Goal: Task Accomplishment & Management: Use online tool/utility

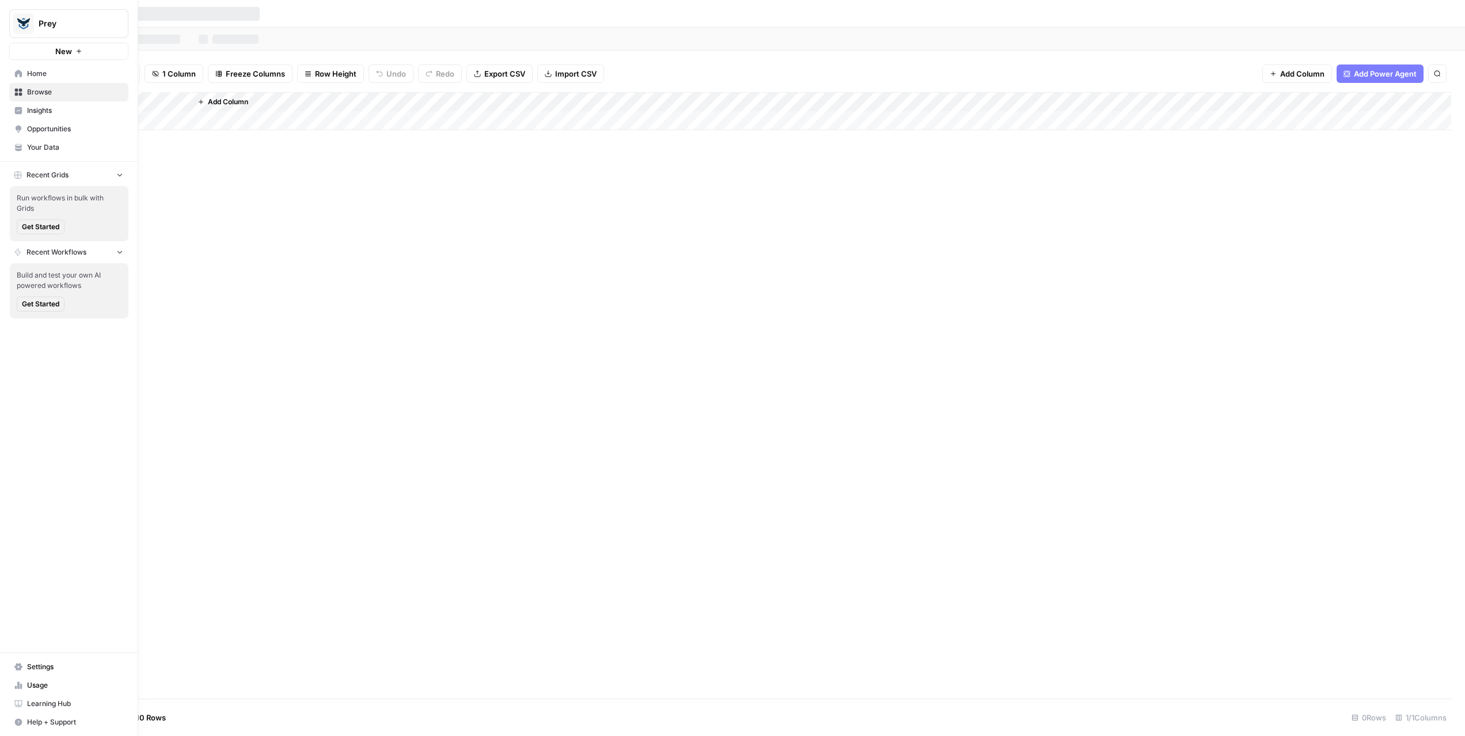
click at [35, 686] on span "Usage" at bounding box center [75, 685] width 96 height 10
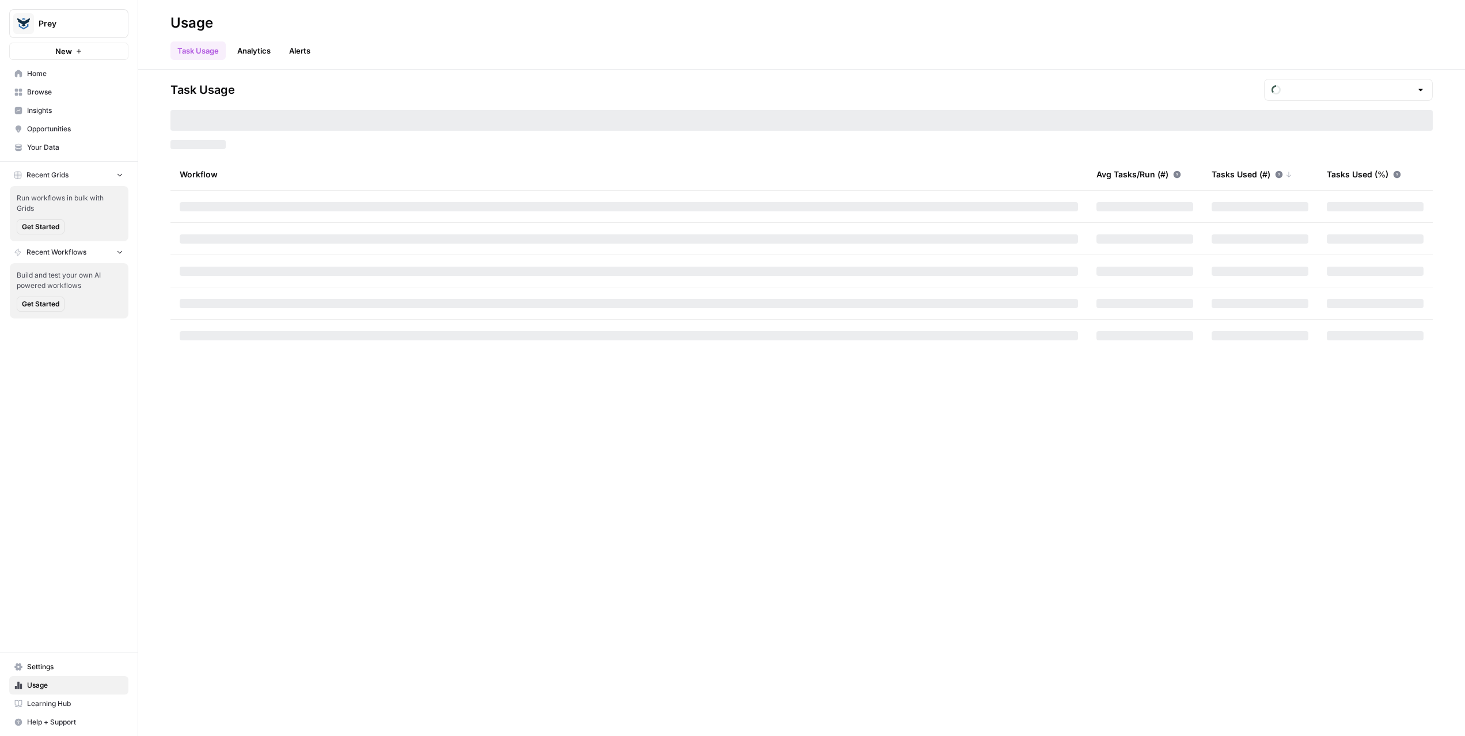
type input "October Tasks"
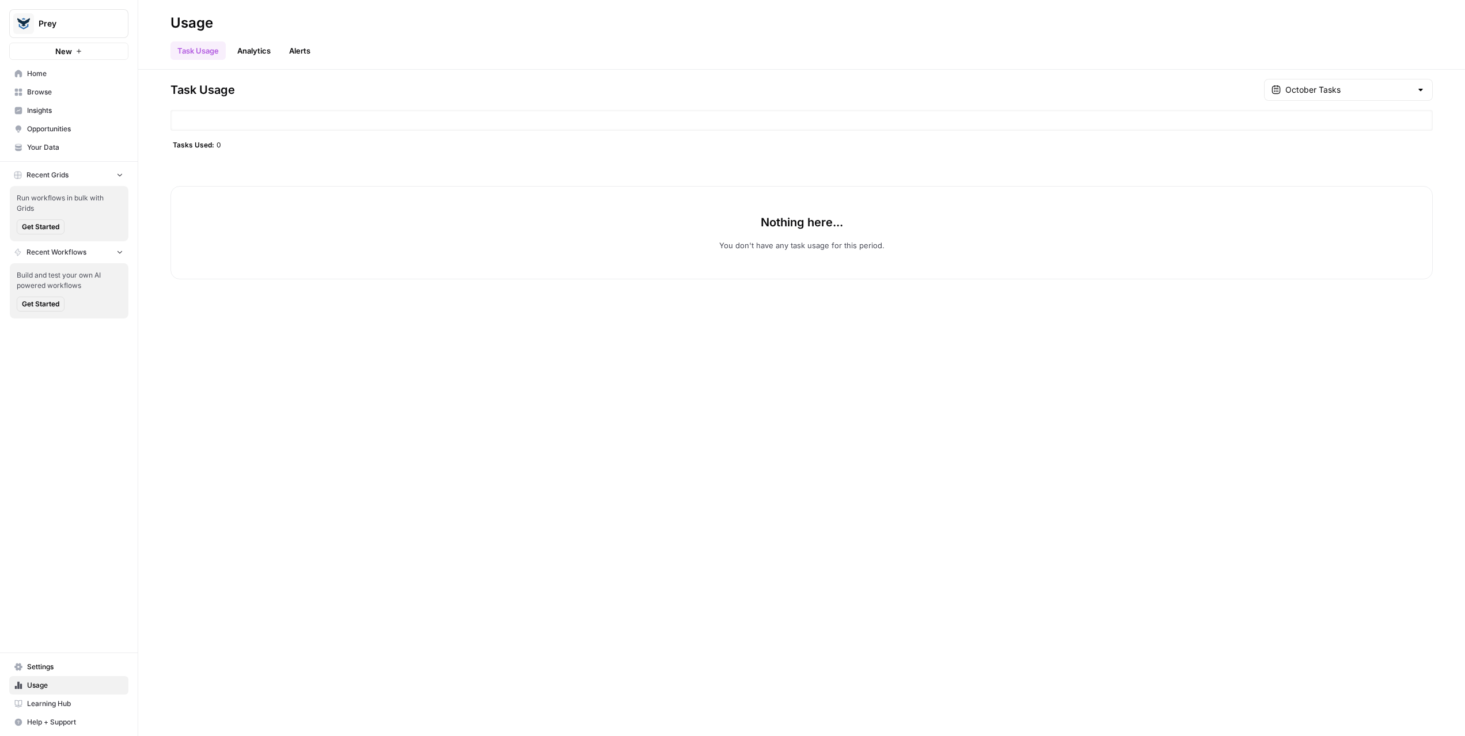
click at [37, 662] on span "Settings" at bounding box center [75, 667] width 96 height 10
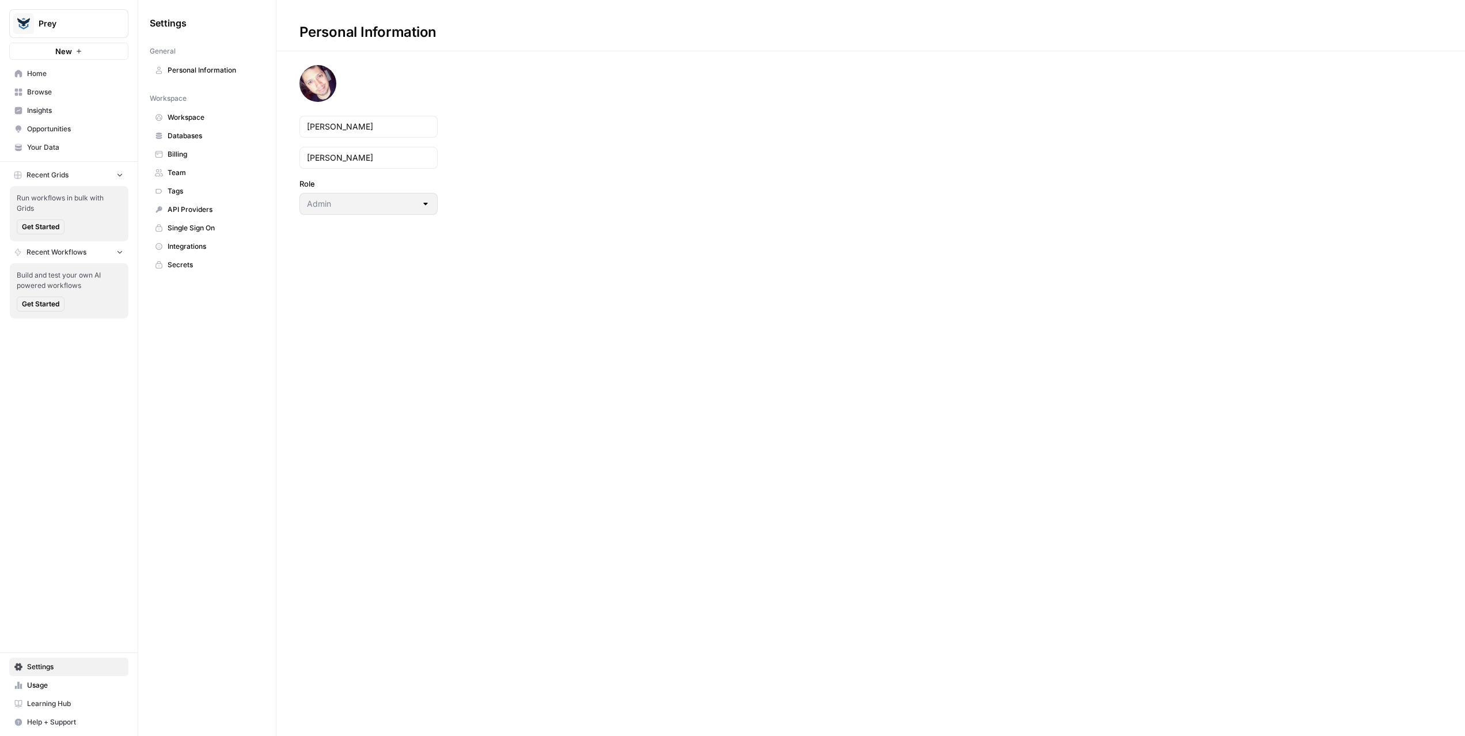
click at [195, 153] on span "Billing" at bounding box center [214, 154] width 92 height 10
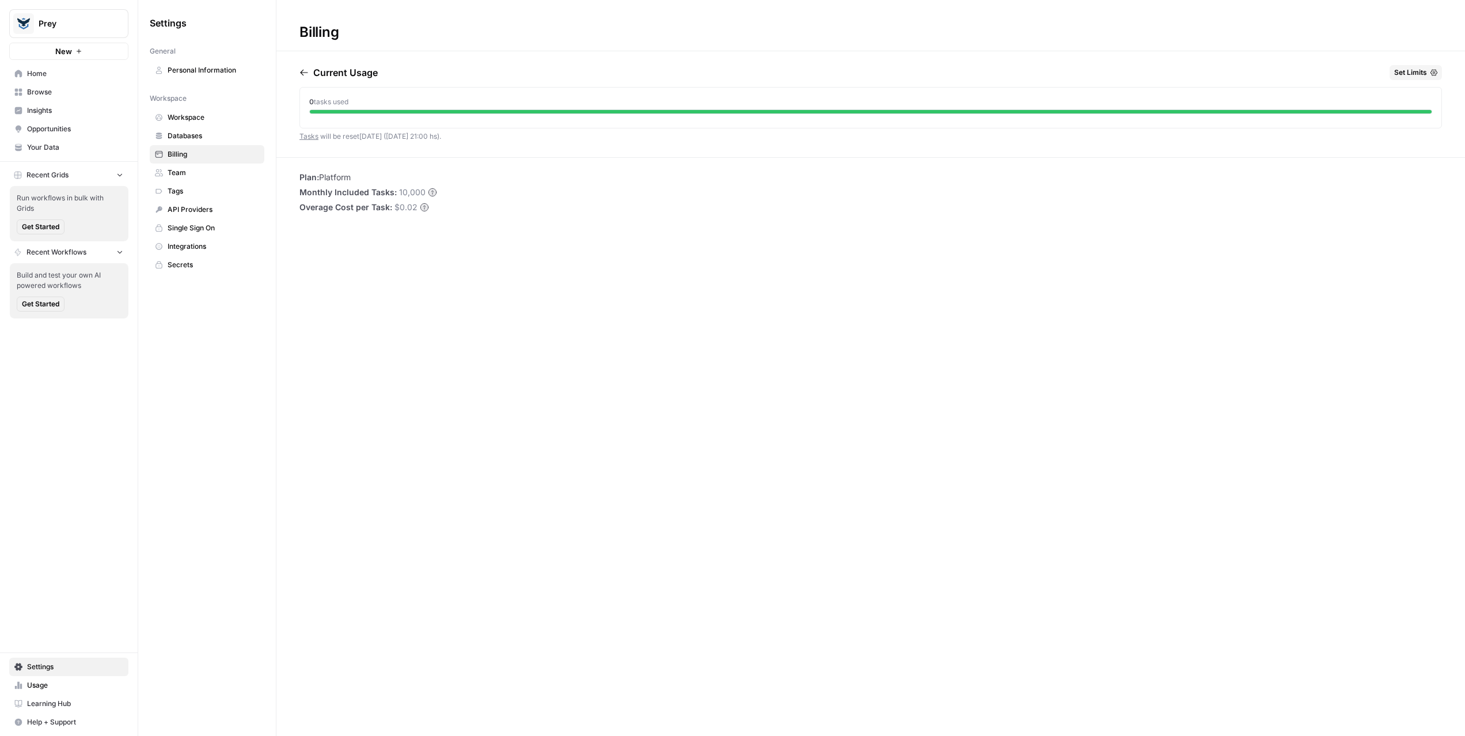
click at [45, 77] on span "Home" at bounding box center [75, 74] width 96 height 10
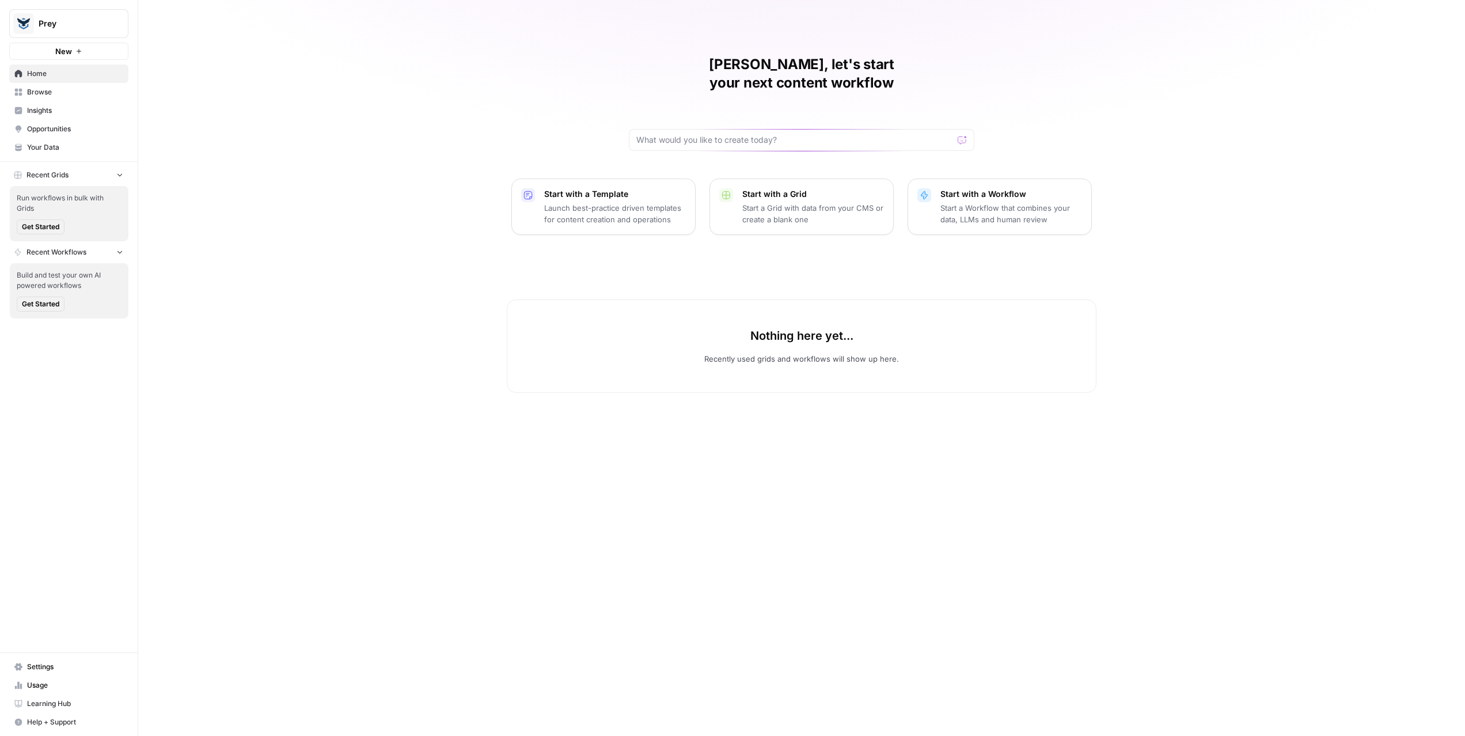
click at [36, 93] on span "Browse" at bounding box center [75, 92] width 96 height 10
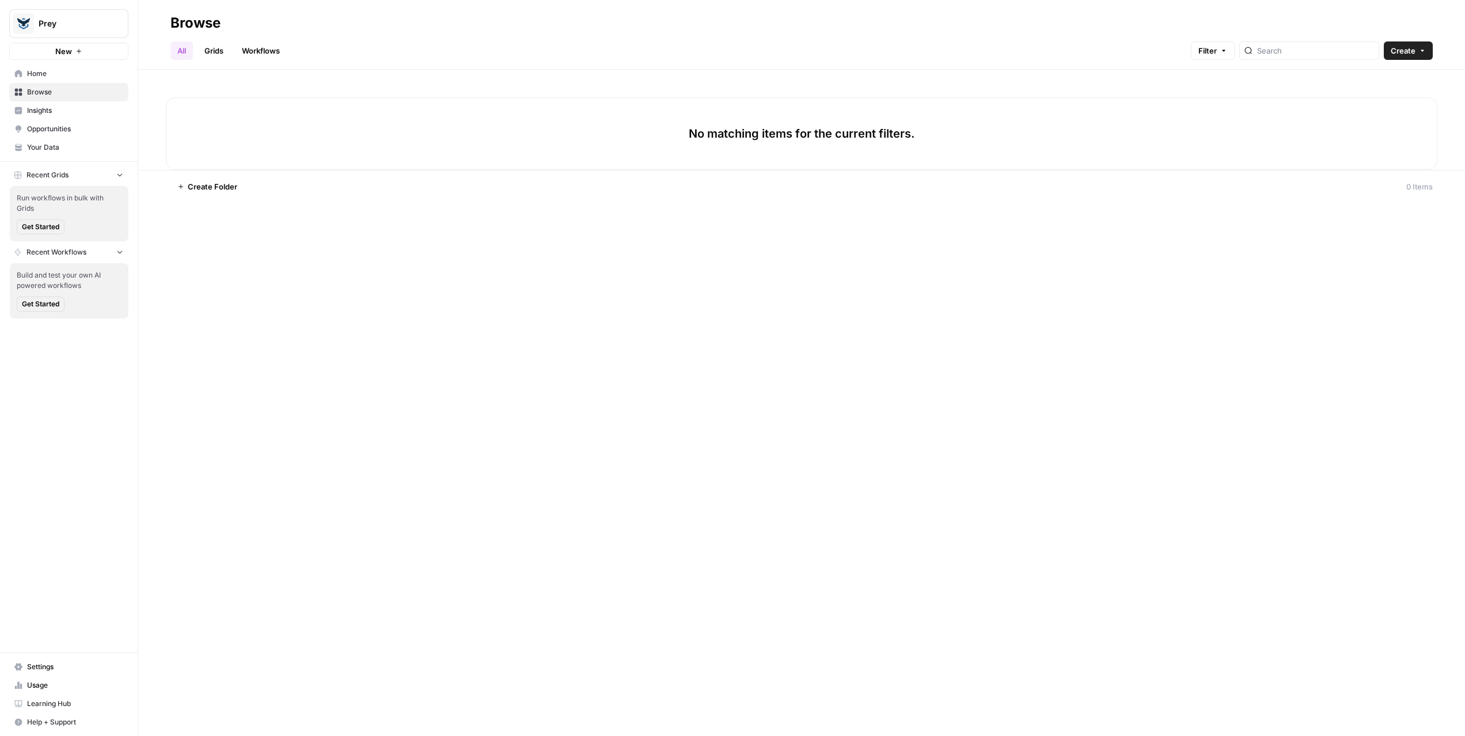
click at [37, 110] on span "Insights" at bounding box center [75, 110] width 96 height 10
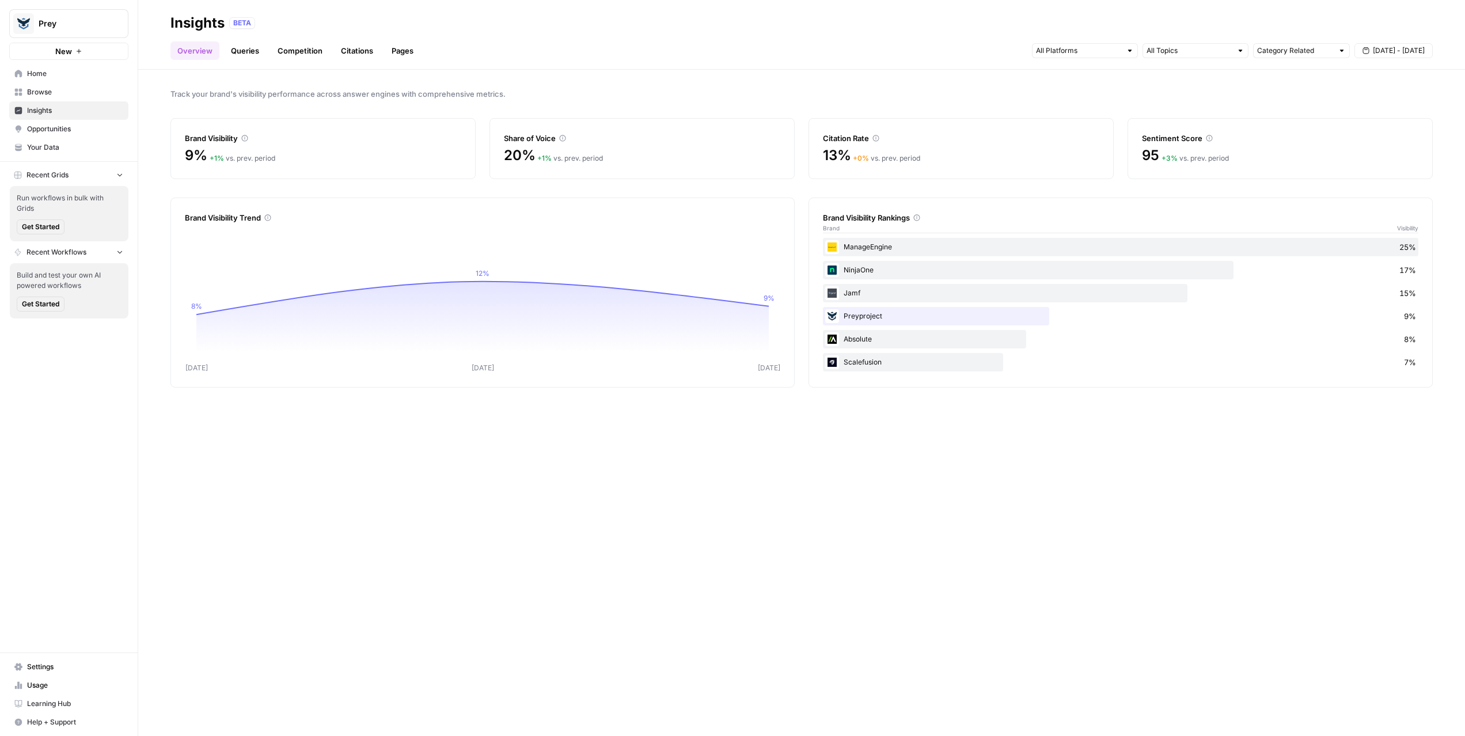
click at [41, 131] on span "Opportunities" at bounding box center [75, 129] width 96 height 10
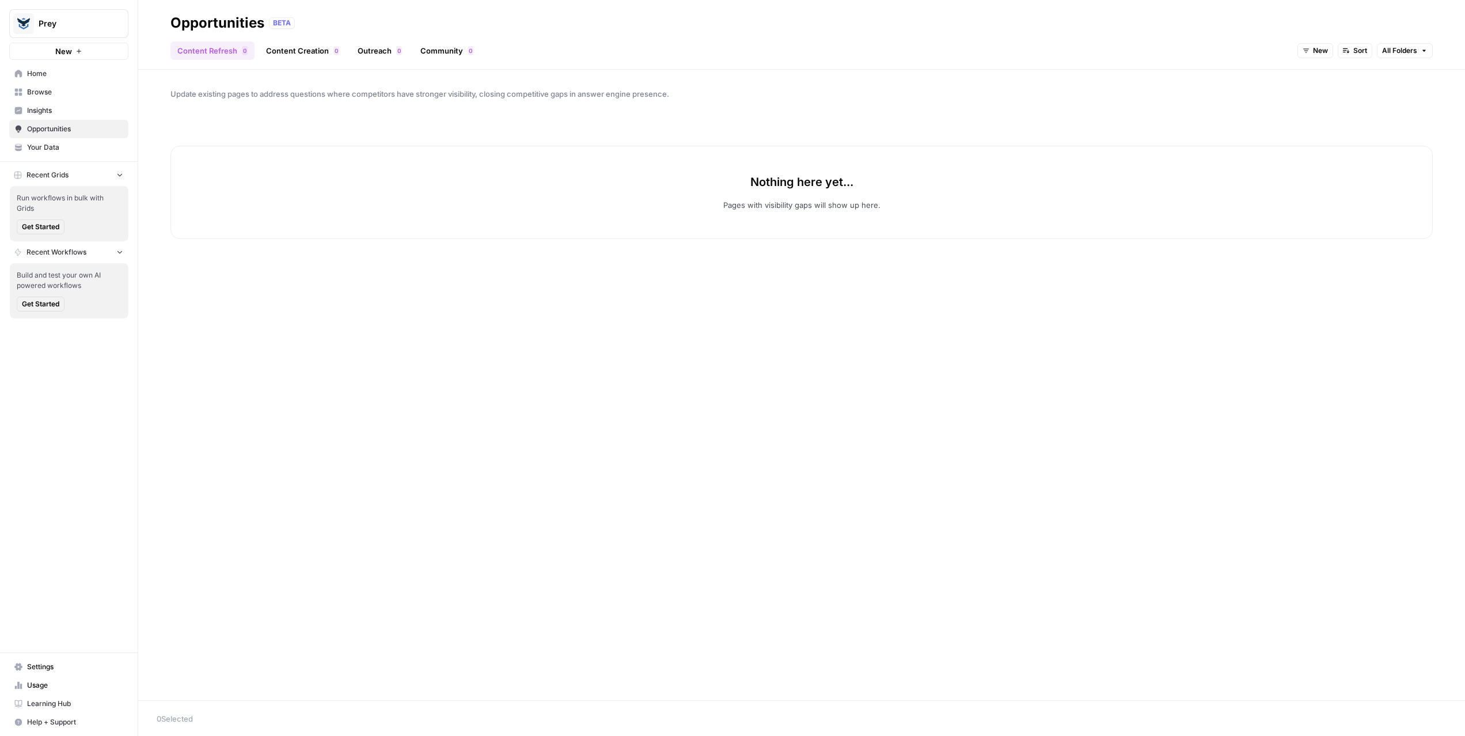
click at [45, 145] on span "Your Data" at bounding box center [75, 147] width 96 height 10
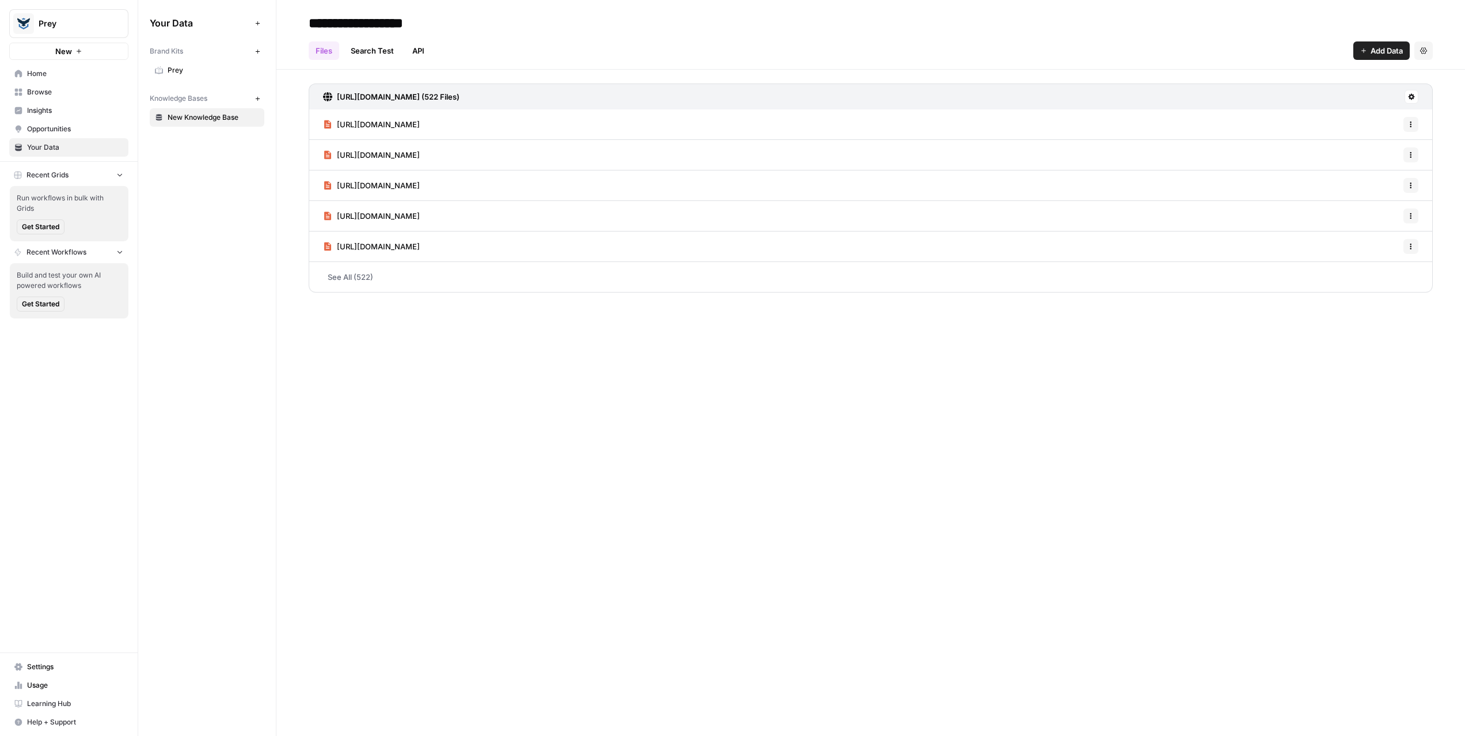
click at [202, 122] on span "New Knowledge Base" at bounding box center [214, 117] width 92 height 10
click at [392, 53] on link "Search Test" at bounding box center [372, 50] width 57 height 18
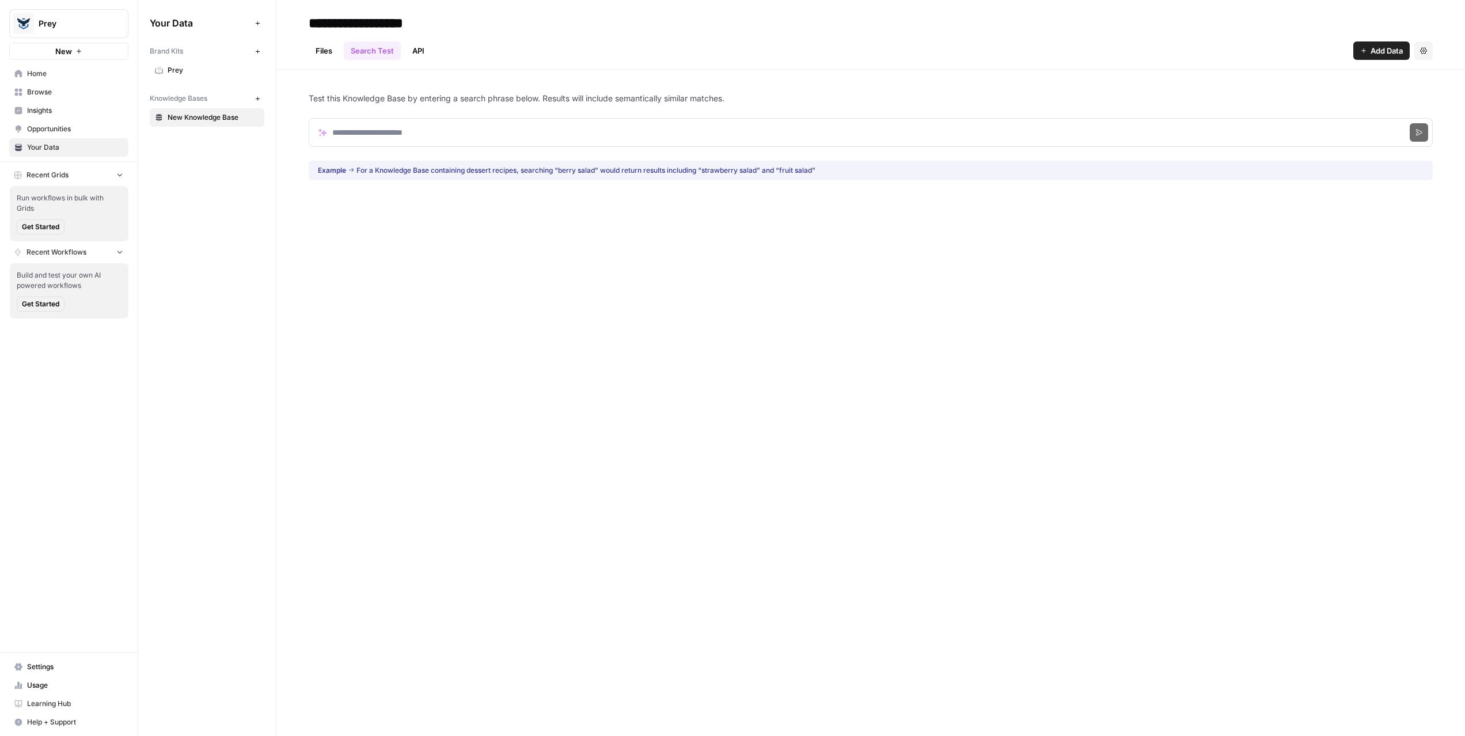
click at [331, 46] on link "Files" at bounding box center [324, 50] width 31 height 18
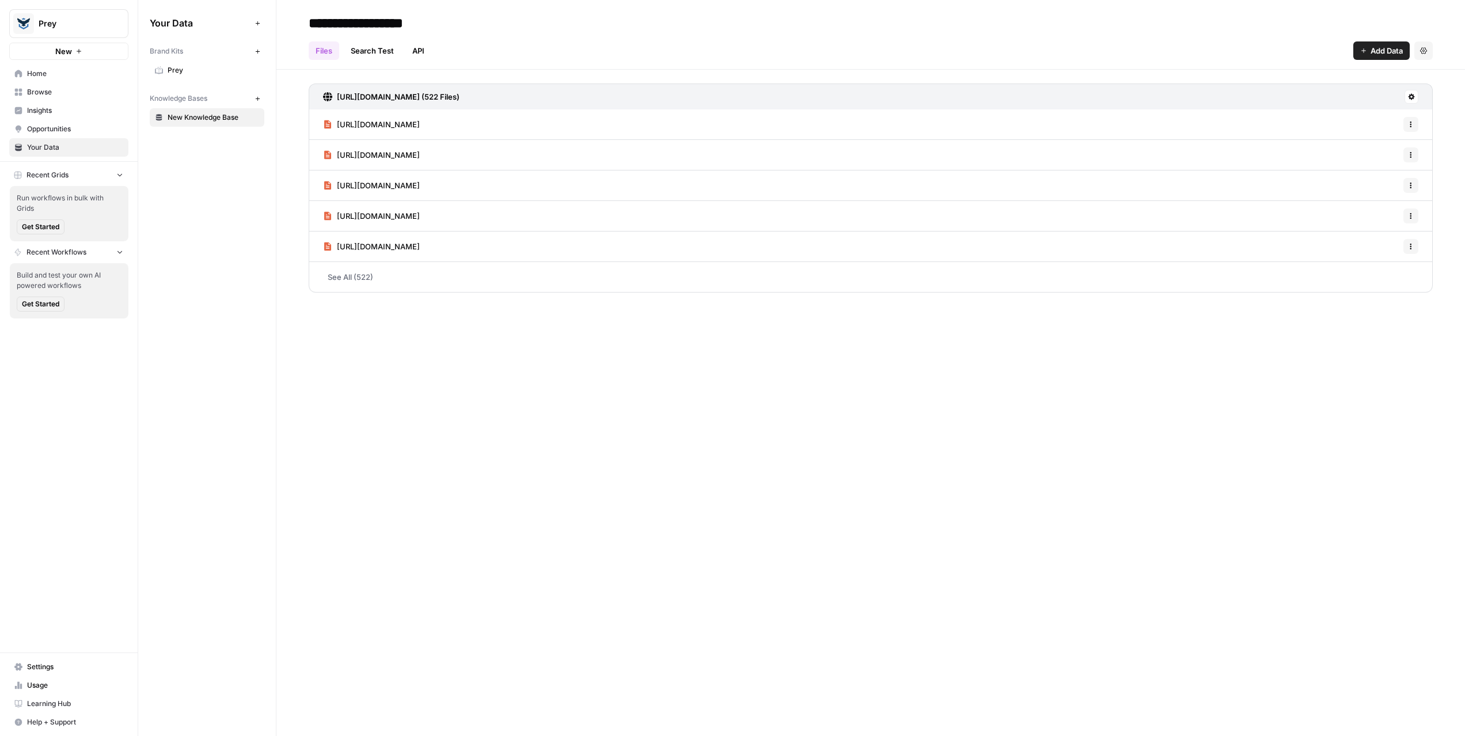
click at [38, 97] on link "Browse" at bounding box center [68, 92] width 119 height 18
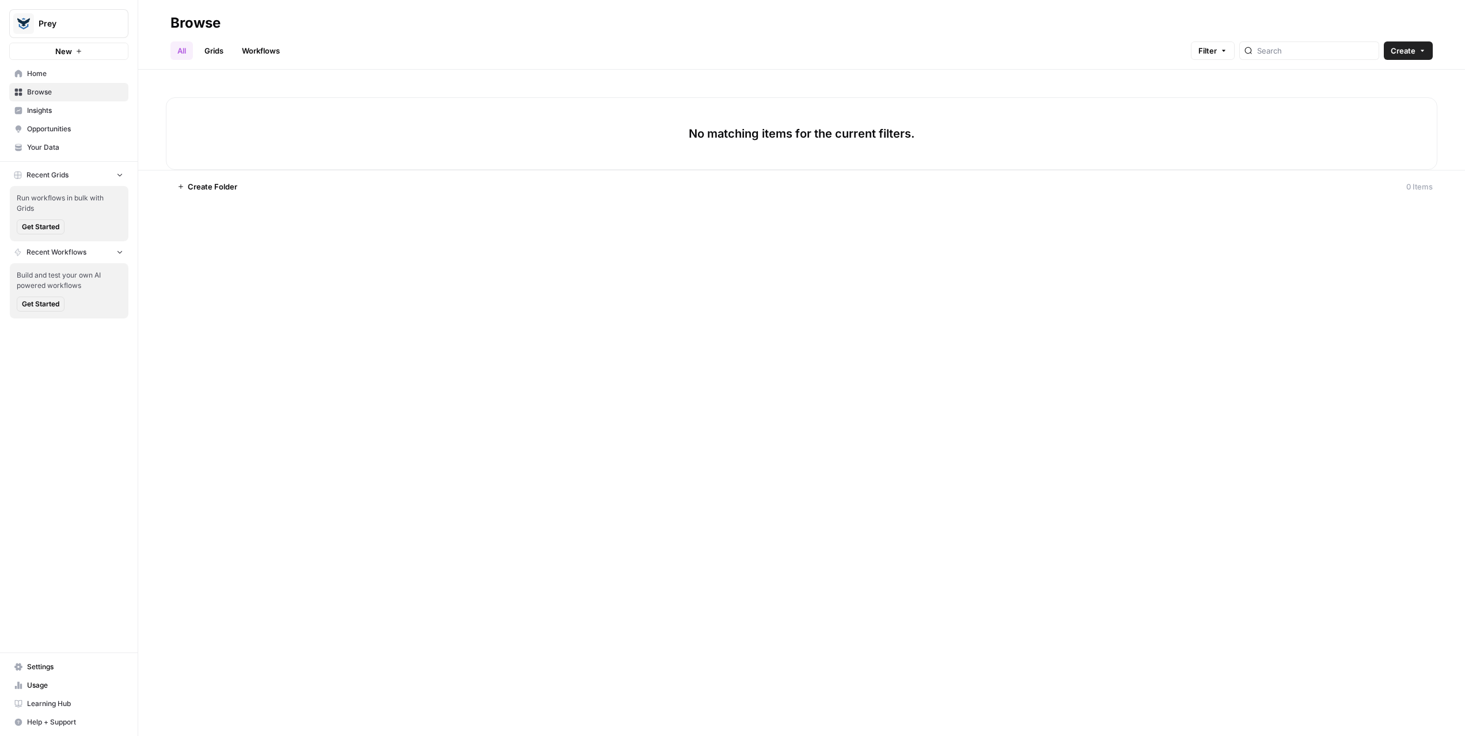
click at [1407, 50] on span "Create" at bounding box center [1403, 51] width 25 height 12
click at [41, 129] on span "Opportunities" at bounding box center [75, 129] width 96 height 10
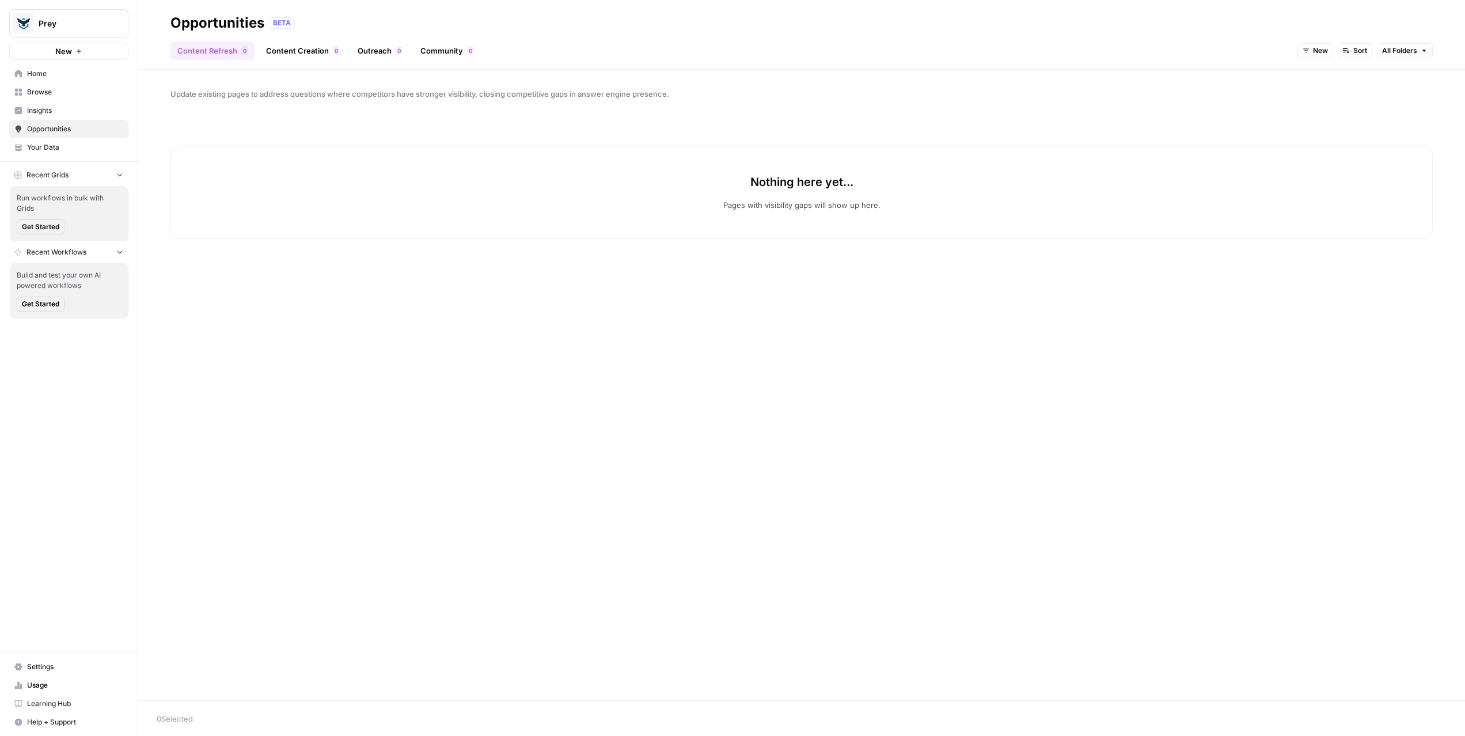
click at [35, 76] on span "Home" at bounding box center [75, 74] width 96 height 10
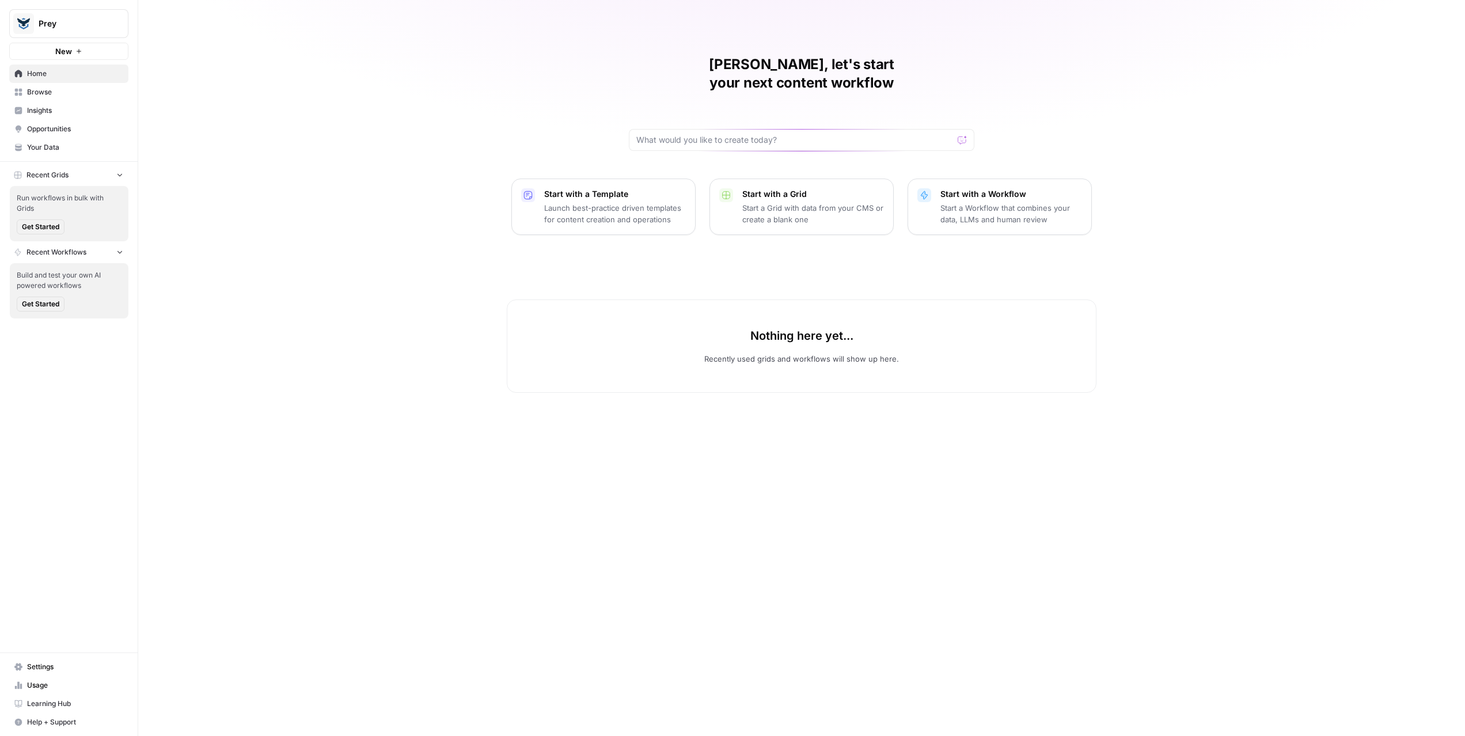
click at [799, 202] on p "Start a Grid with data from your CMS or create a blank one" at bounding box center [813, 213] width 142 height 23
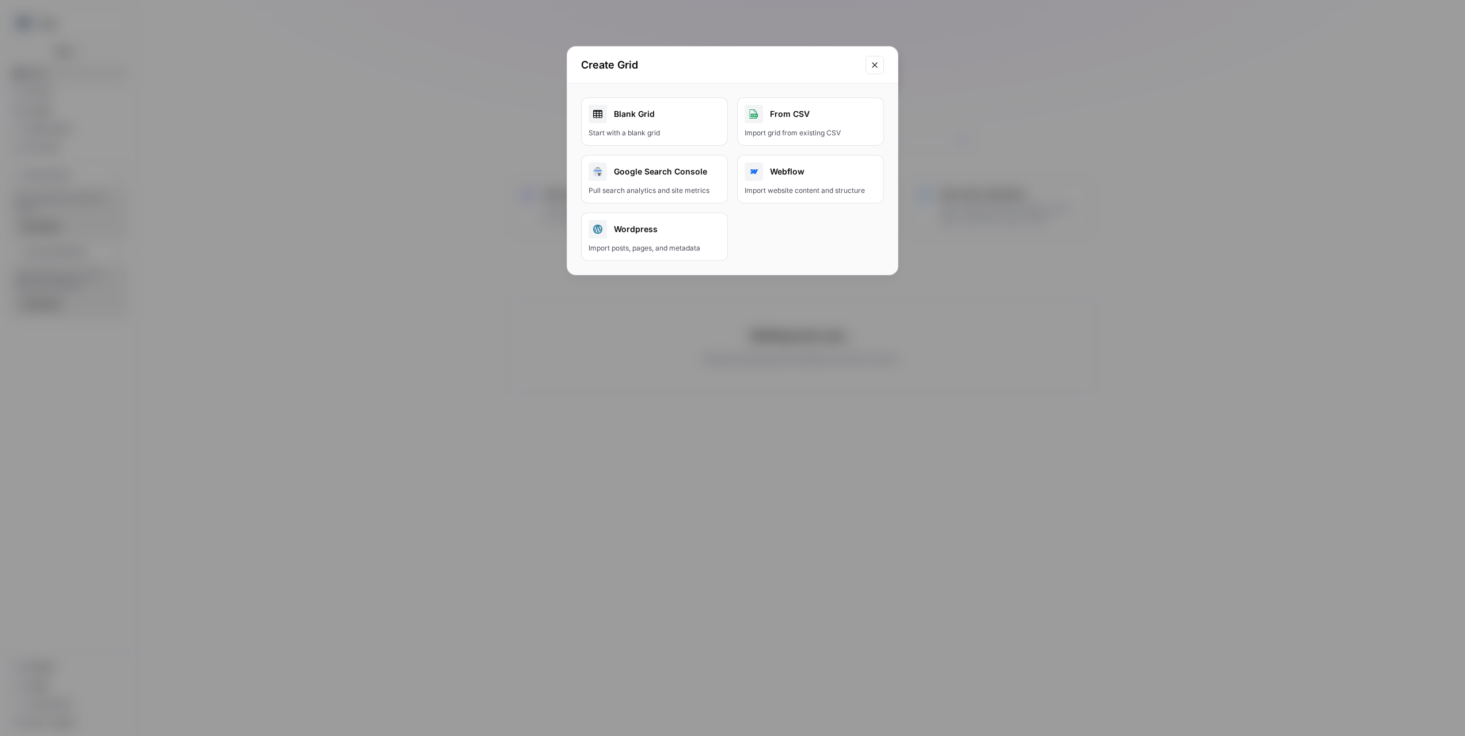
click at [640, 179] on div "Google Search Console" at bounding box center [655, 171] width 132 height 18
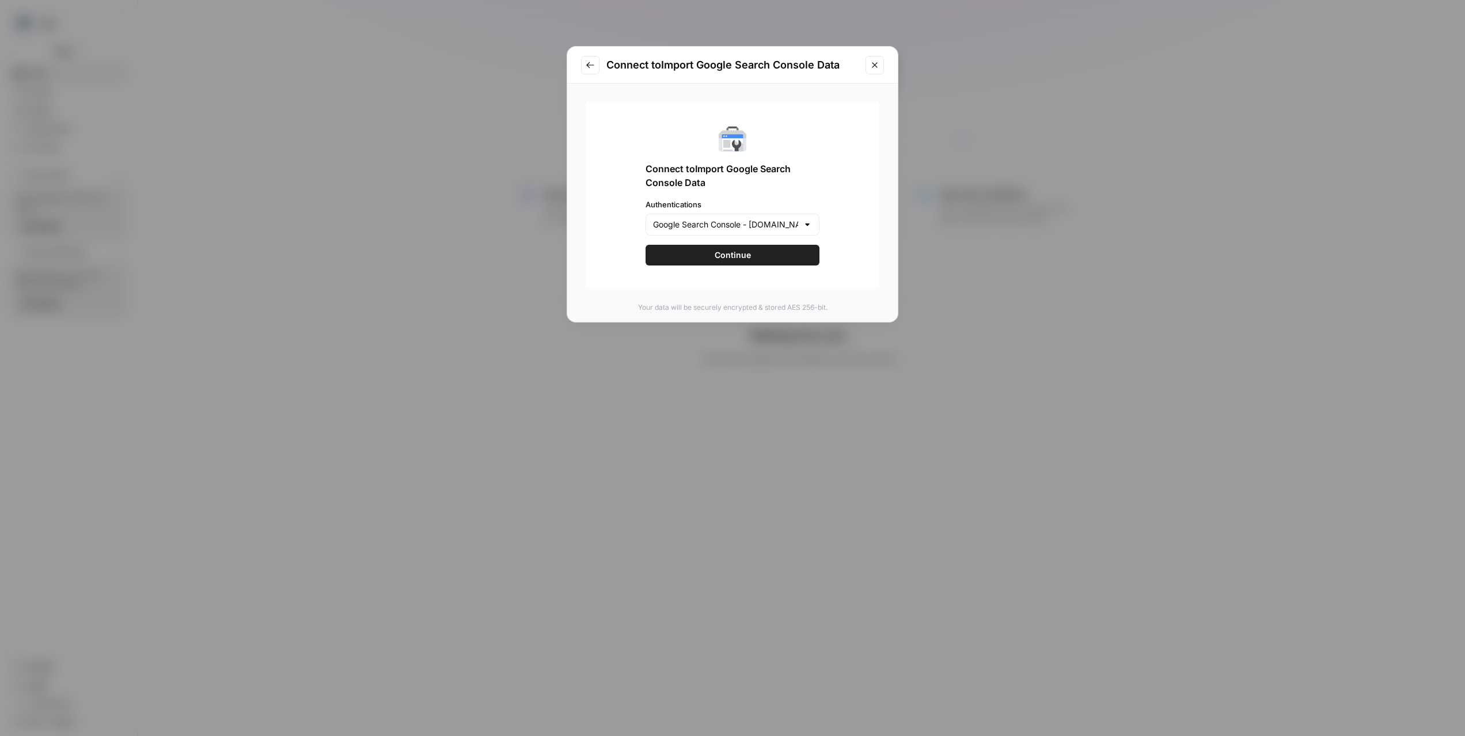
click at [733, 255] on span "Continue" at bounding box center [733, 255] width 36 height 12
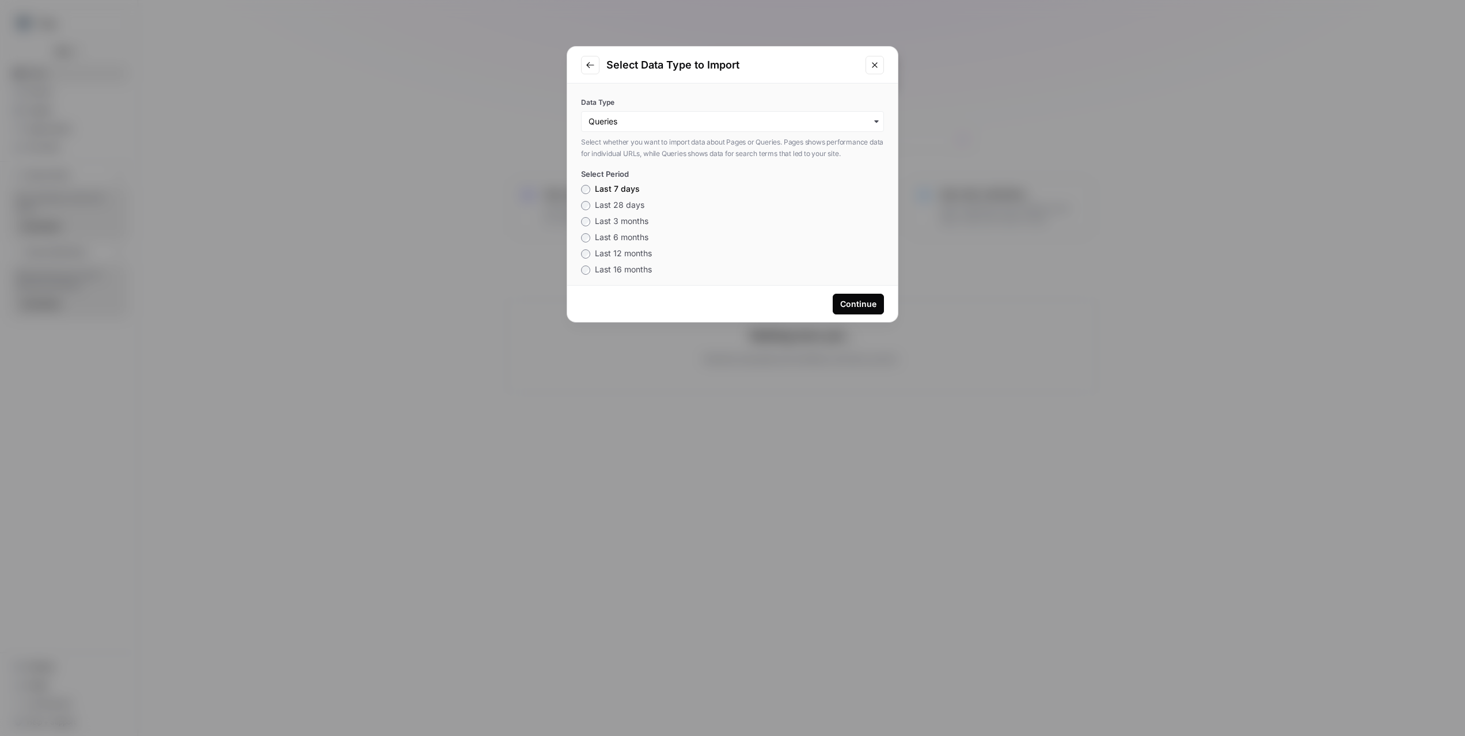
click at [593, 216] on label "Last 3 months" at bounding box center [614, 221] width 67 height 12
click at [870, 303] on div "Continue" at bounding box center [858, 304] width 36 height 12
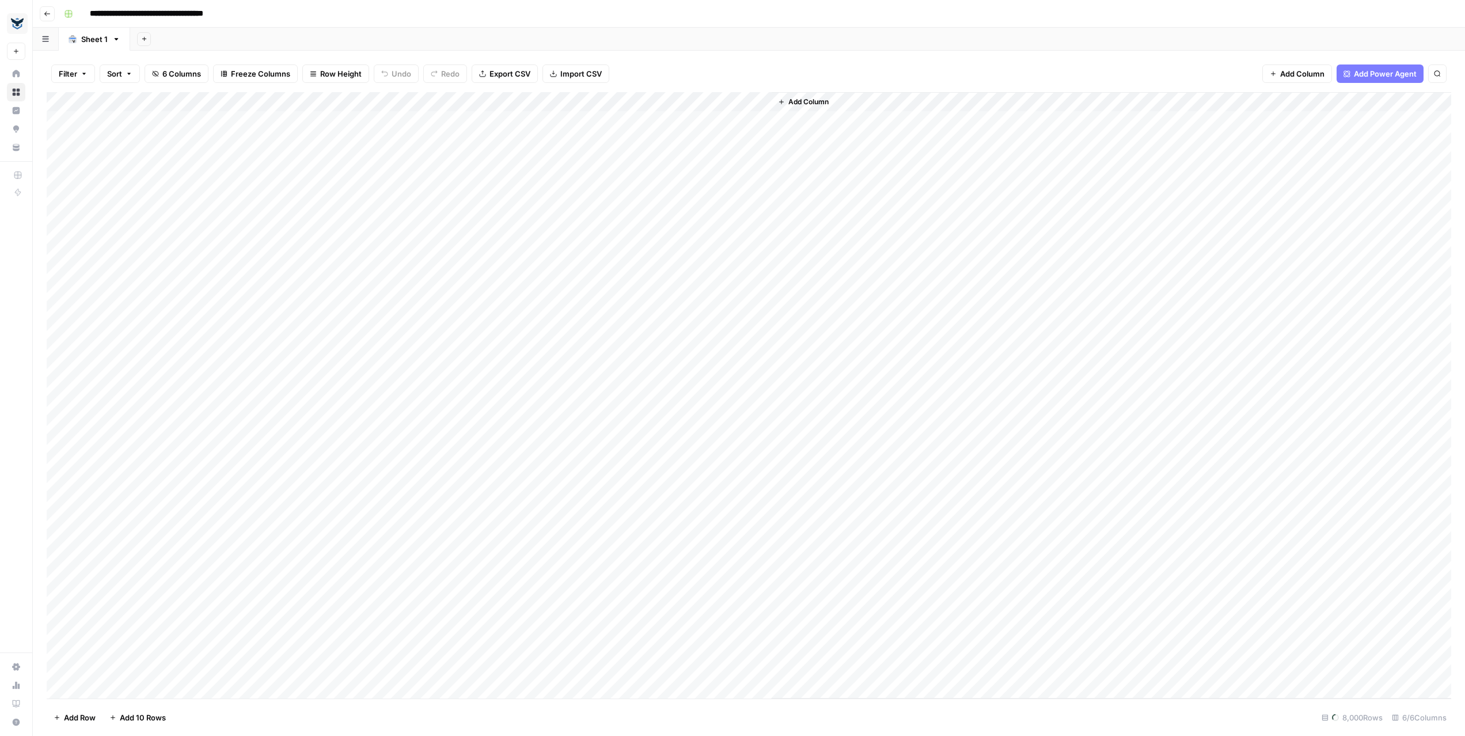
click at [42, 14] on button "Go back" at bounding box center [47, 13] width 15 height 15
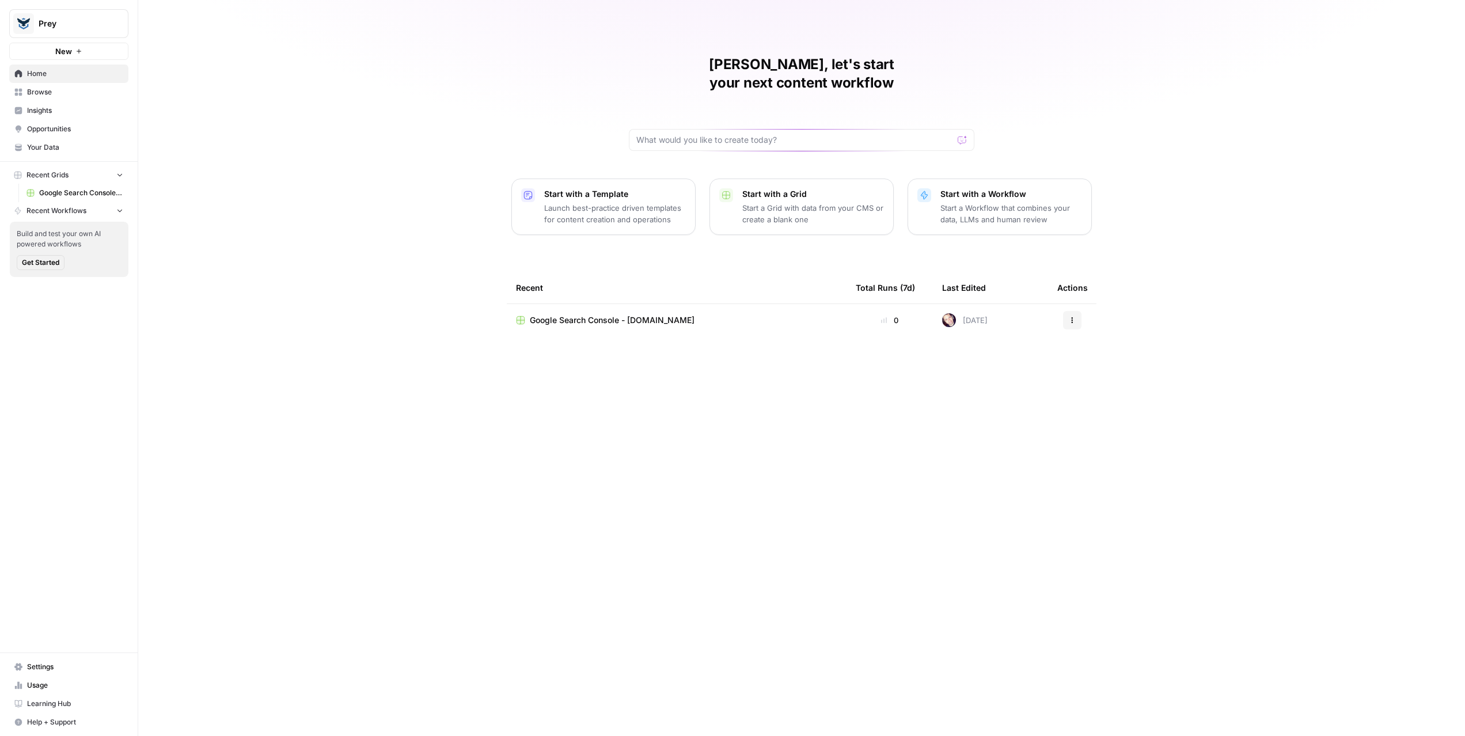
click at [961, 202] on p "Start a Workflow that combines your data, LLMs and human review" at bounding box center [1011, 213] width 142 height 23
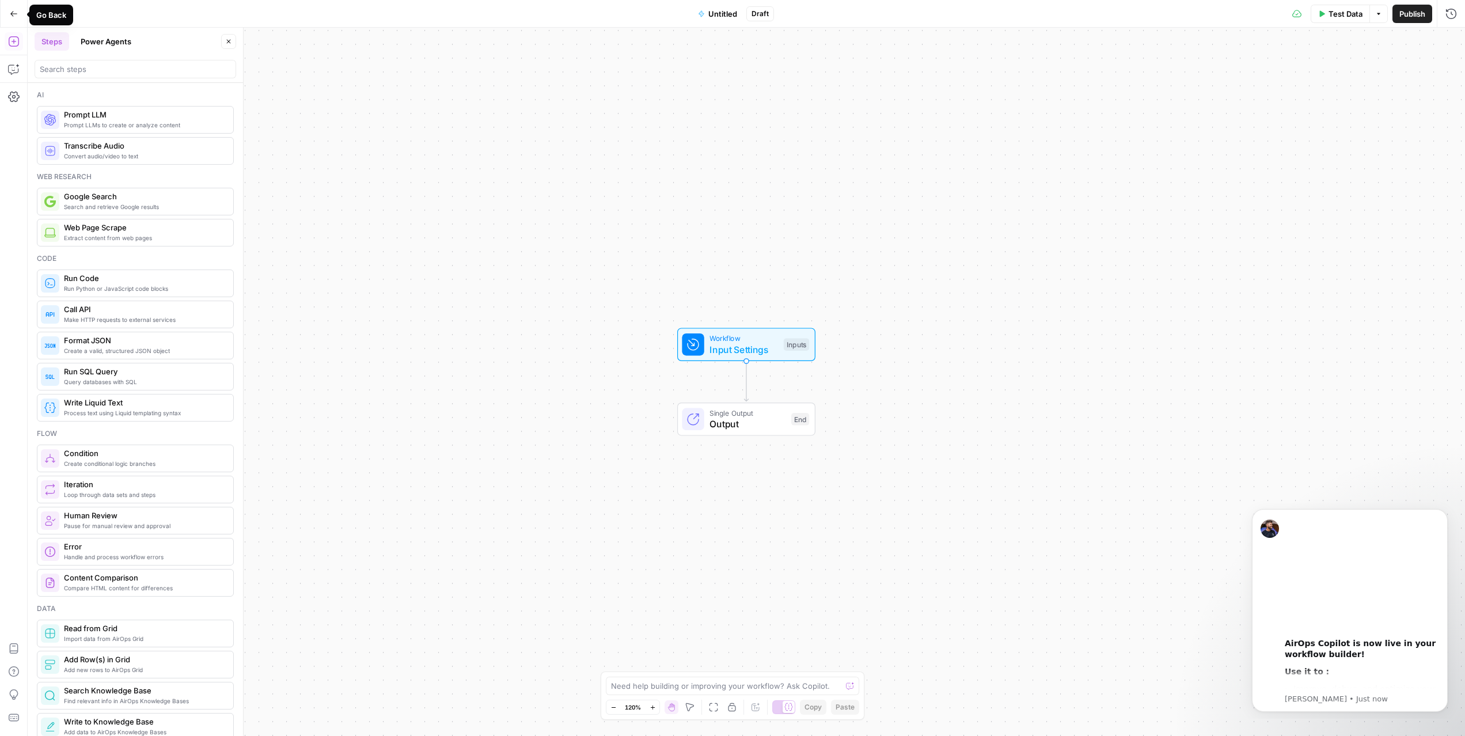
click at [19, 15] on button "Go Back" at bounding box center [13, 13] width 21 height 21
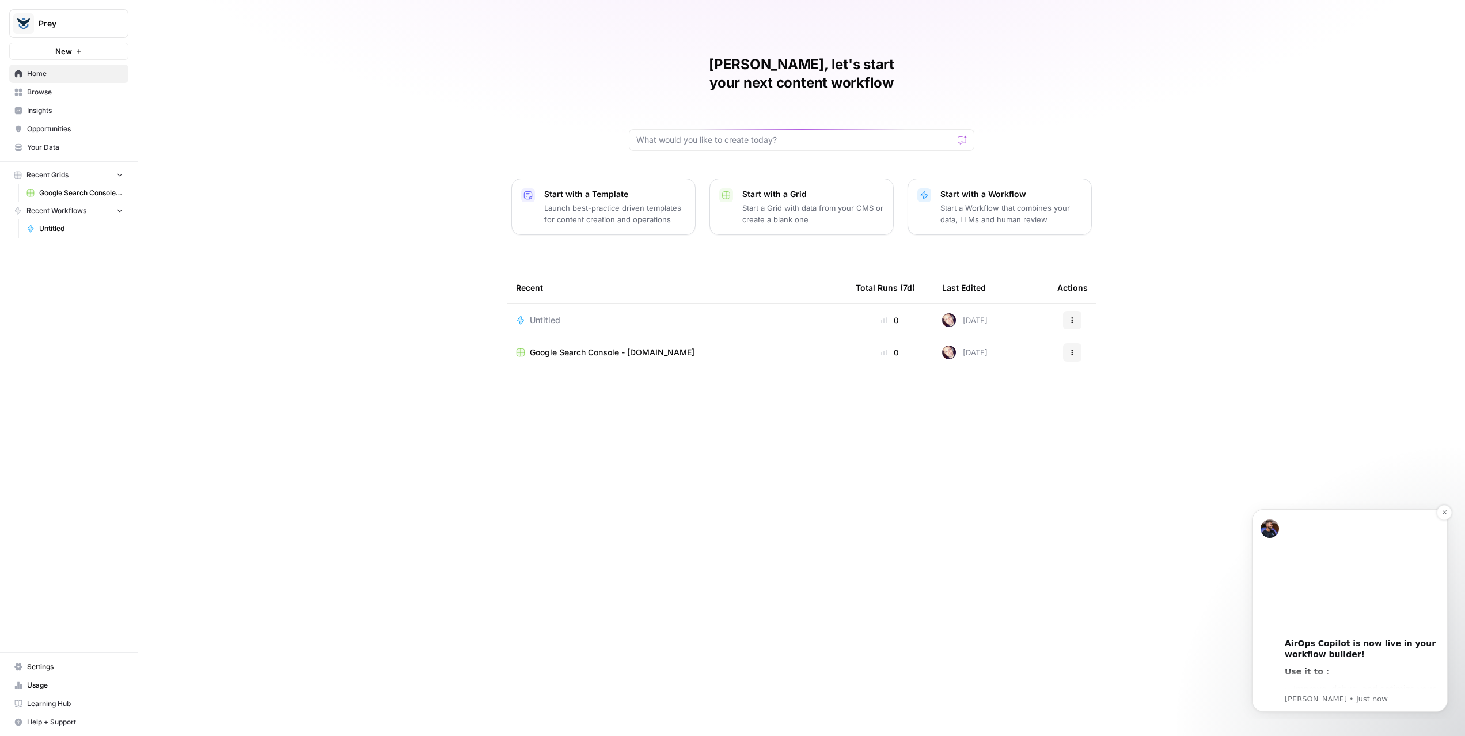
click at [1316, 648] on div "AirOps Copilot is now live in your workflow builder!" at bounding box center [1362, 649] width 154 height 22
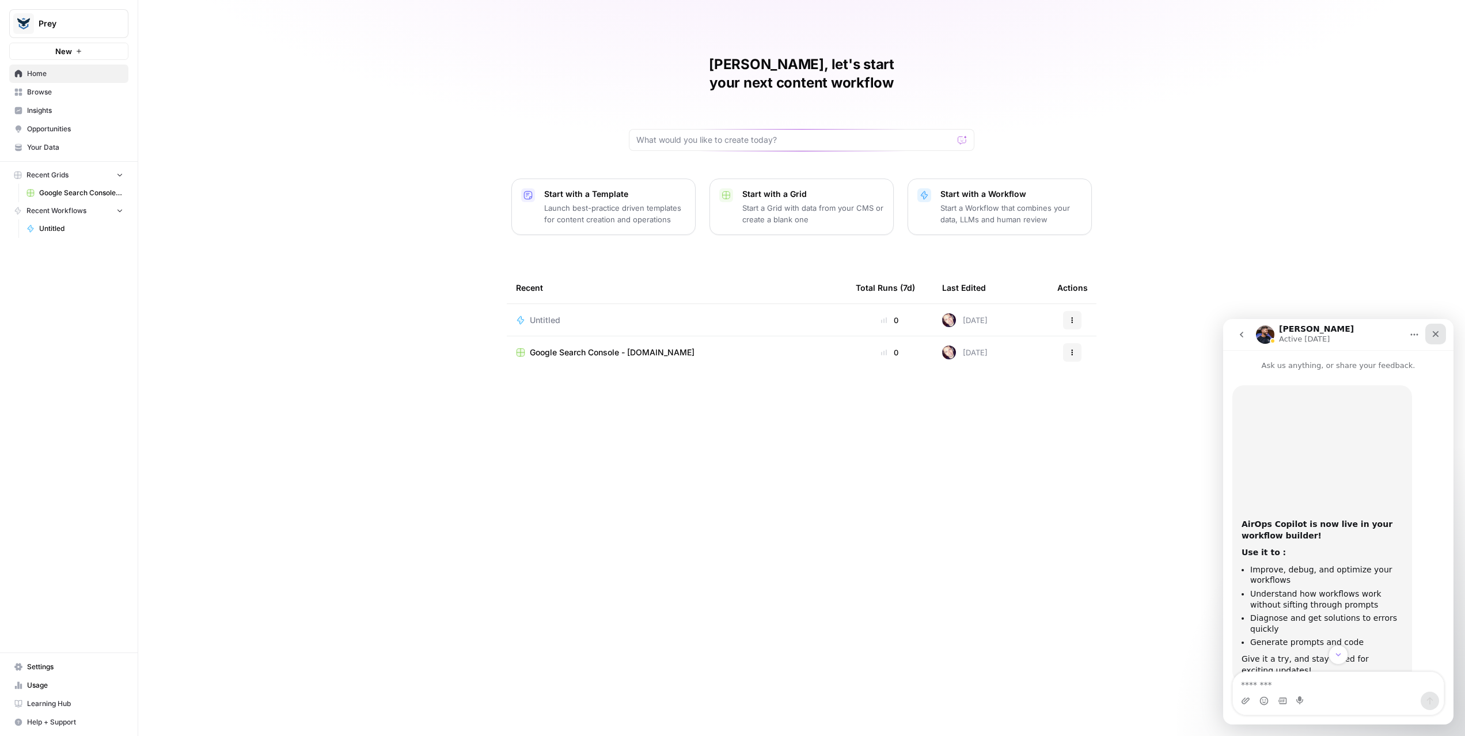
click at [1433, 336] on icon "Close" at bounding box center [1436, 334] width 6 height 6
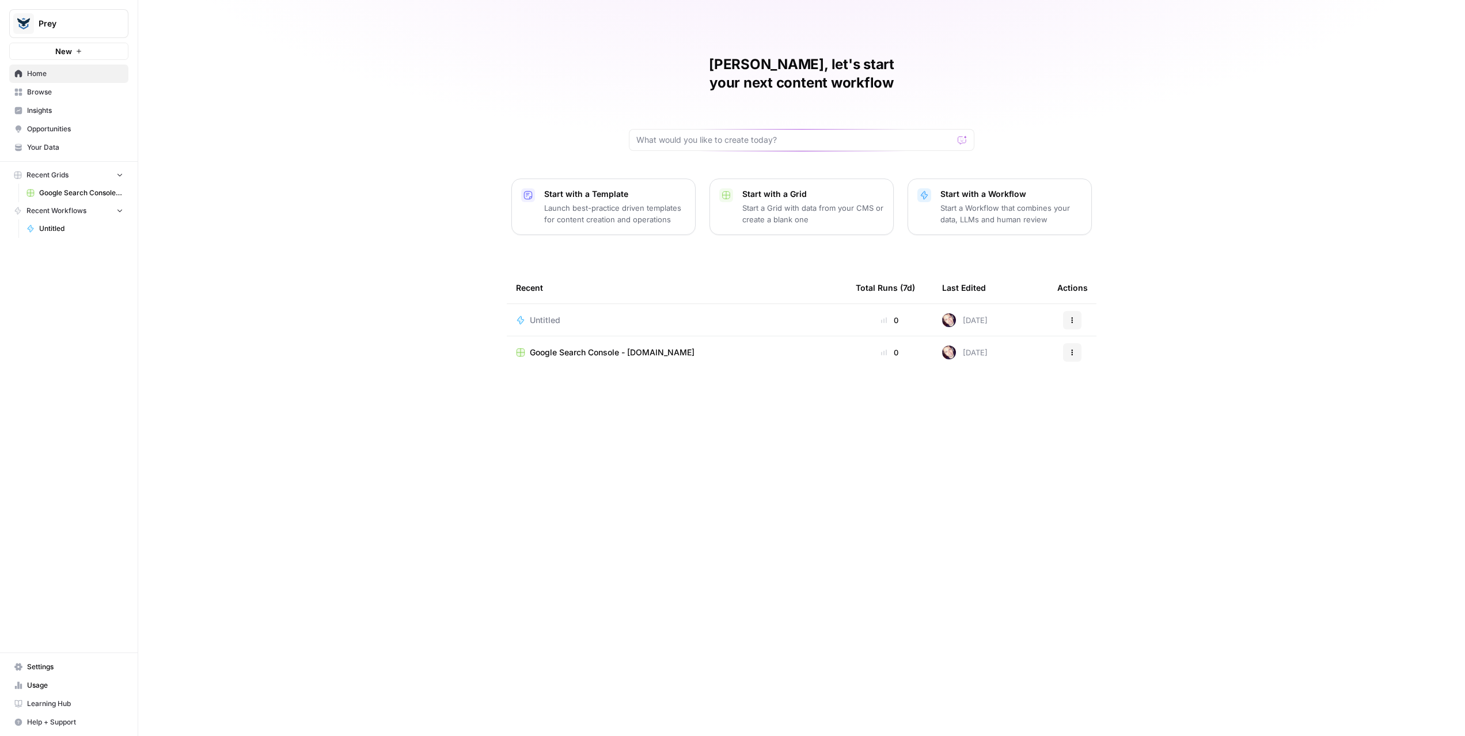
scroll to position [35, 0]
click at [45, 706] on span "Learning Hub" at bounding box center [75, 704] width 96 height 10
